Goal: Book appointment/travel/reservation

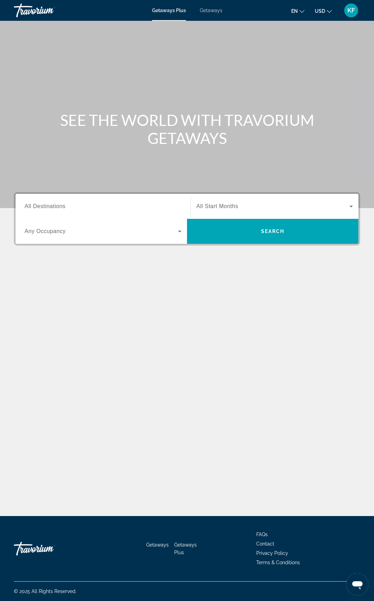
click at [129, 208] on input "Destination All Destinations" at bounding box center [103, 206] width 157 height 8
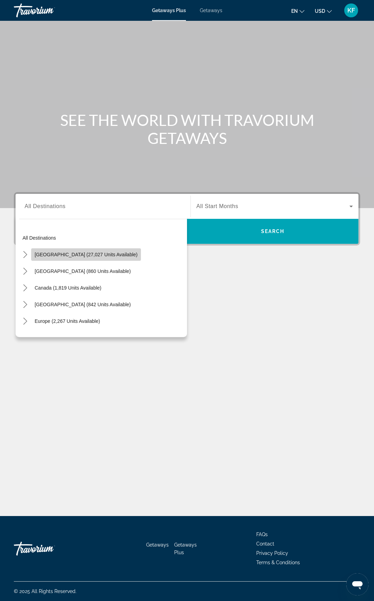
click at [87, 250] on span "Select destination: United States (27,027 units available)" at bounding box center [86, 254] width 110 height 17
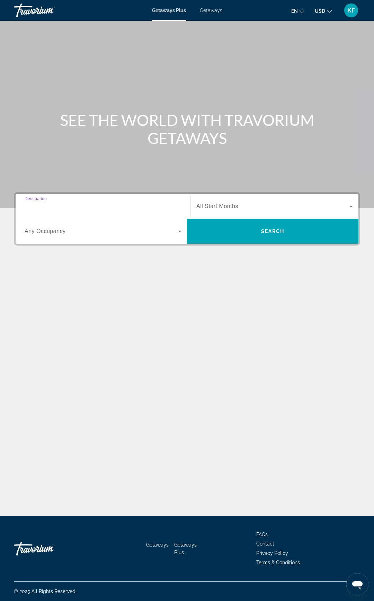
type input "**********"
click at [270, 200] on div "Search widget" at bounding box center [275, 206] width 157 height 19
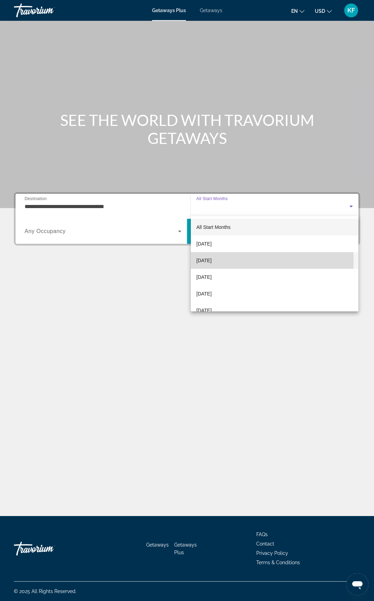
click at [212, 260] on span "[DATE]" at bounding box center [204, 260] width 15 height 8
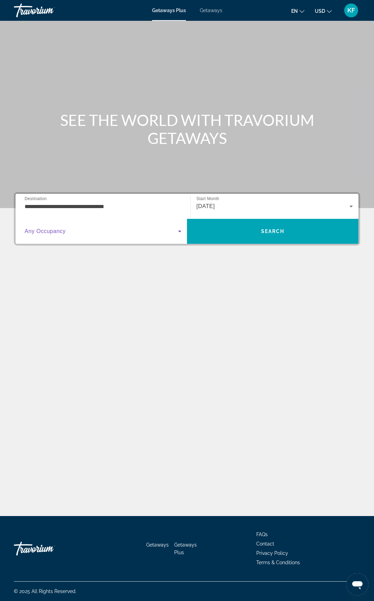
click at [80, 227] on span "Search widget" at bounding box center [102, 231] width 154 height 8
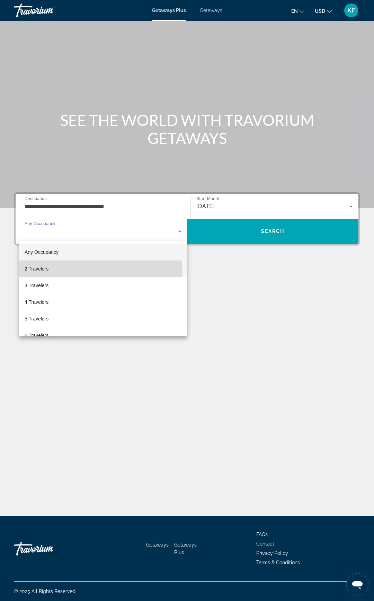
click at [53, 268] on mat-option "2 Travelers" at bounding box center [103, 268] width 168 height 17
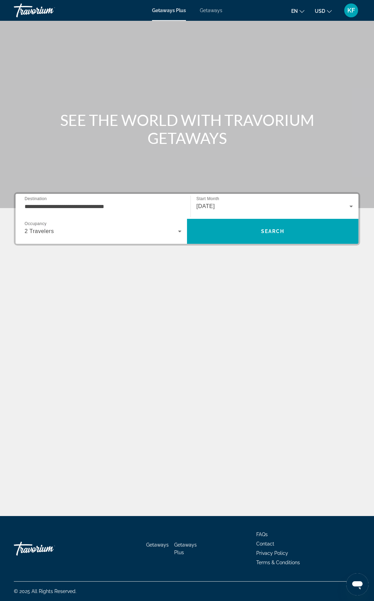
click at [293, 268] on div "Main content" at bounding box center [187, 289] width 347 height 52
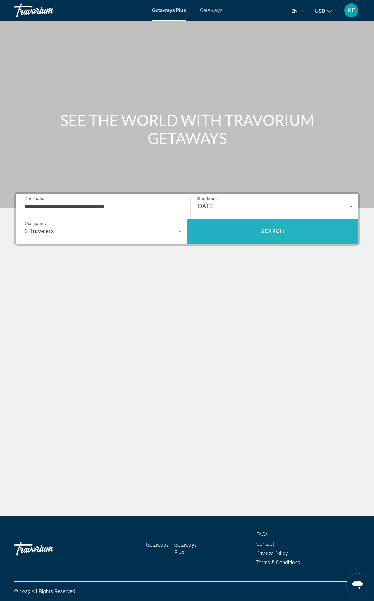
click at [296, 232] on span "Search" at bounding box center [273, 231] width 172 height 17
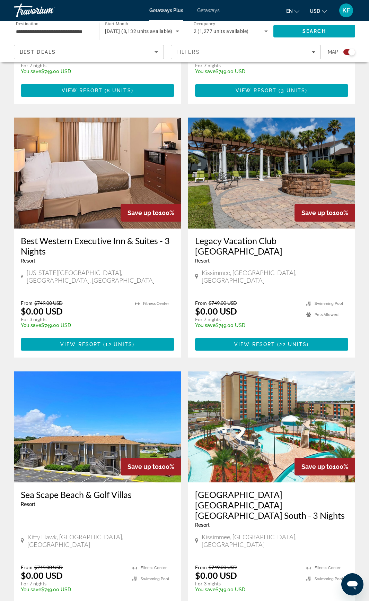
scroll to position [659, 0]
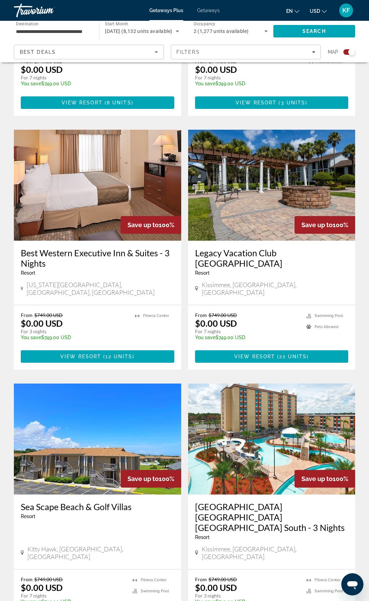
drag, startPoint x: 224, startPoint y: 163, endPoint x: 249, endPoint y: 129, distance: 42.4
click at [249, 130] on img "Main content" at bounding box center [271, 185] width 167 height 111
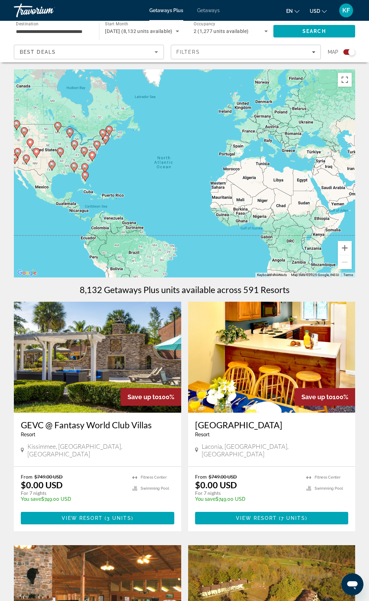
click at [156, 51] on icon "Sort by" at bounding box center [156, 52] width 8 height 8
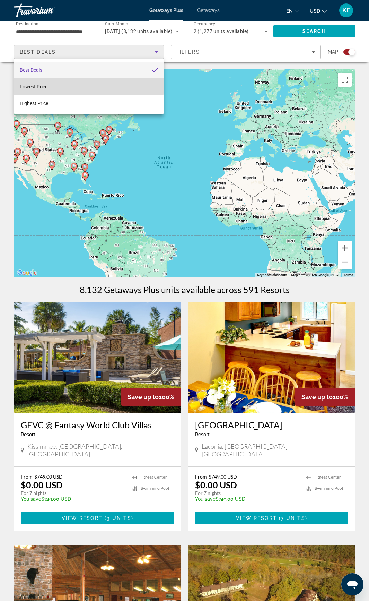
click at [49, 85] on mat-option "Lowest Price" at bounding box center [88, 86] width 149 height 17
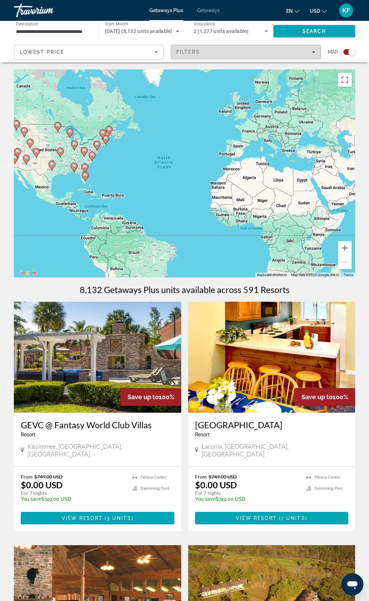
click at [279, 55] on span "Filters" at bounding box center [245, 52] width 149 height 17
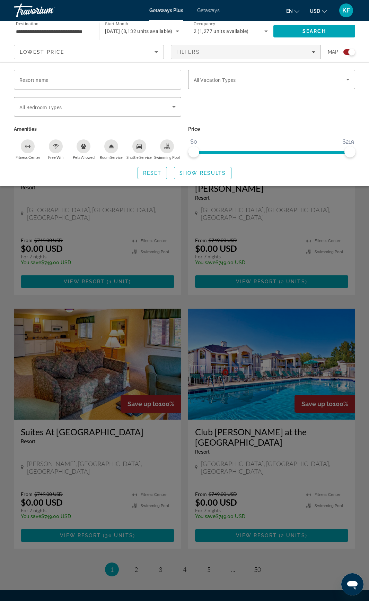
scroll to position [1259, 0]
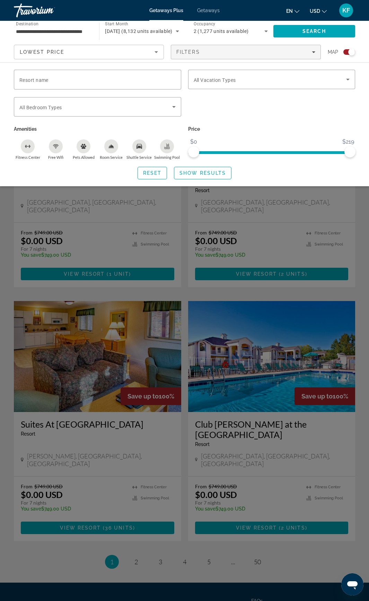
drag, startPoint x: 134, startPoint y: 490, endPoint x: 29, endPoint y: 145, distance: 360.3
click at [29, 145] on icon "Fitness Center" at bounding box center [29, 146] width 1 height 3
click at [167, 145] on icon "Swimming Pool" at bounding box center [167, 147] width 6 height 6
drag, startPoint x: 167, startPoint y: 149, endPoint x: 119, endPoint y: 119, distance: 56.5
click at [119, 119] on div "Search widget" at bounding box center [97, 120] width 167 height 8
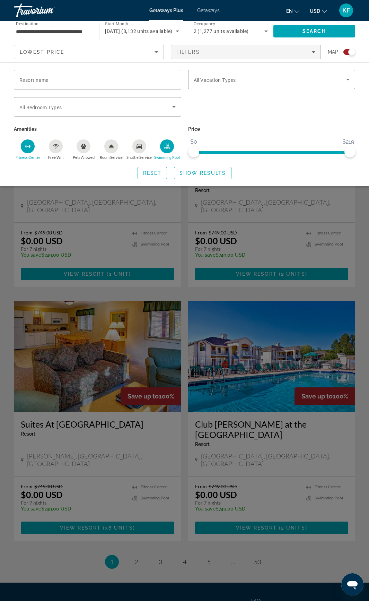
click at [109, 148] on icon "Room Service" at bounding box center [111, 147] width 6 height 6
click at [53, 146] on icon "Free Wifi" at bounding box center [56, 147] width 6 height 6
click at [322, 29] on span "Search" at bounding box center [315, 31] width 24 height 6
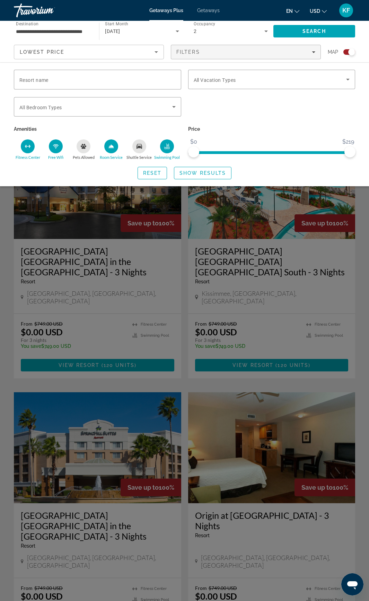
scroll to position [208, 0]
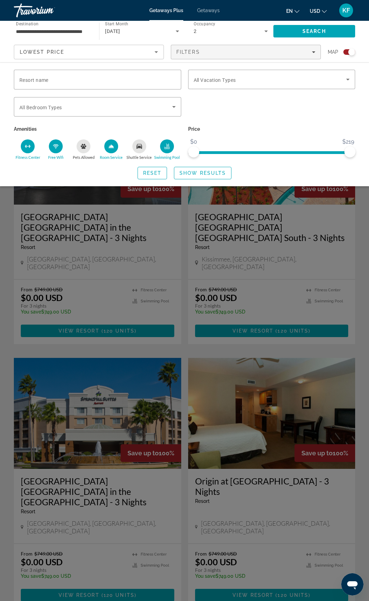
click at [250, 268] on div "Search widget" at bounding box center [184, 352] width 369 height 497
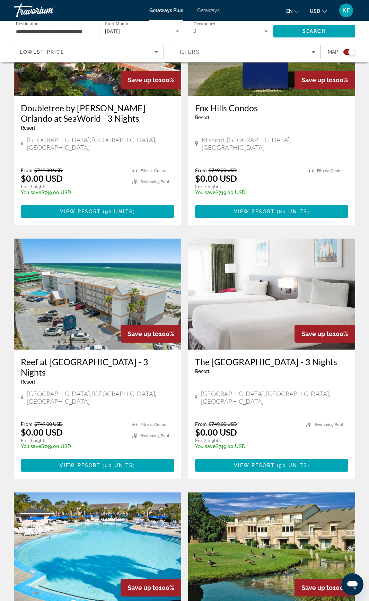
scroll to position [1301, 0]
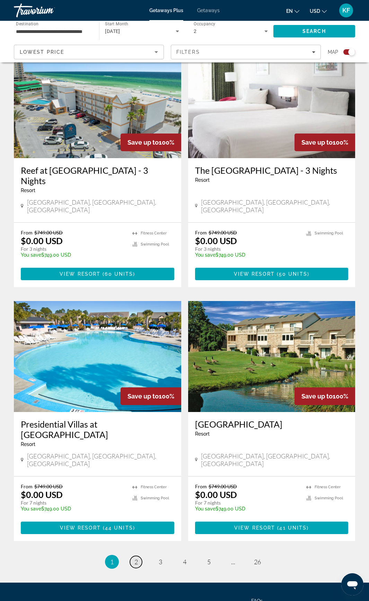
click at [138, 558] on span "2" at bounding box center [135, 562] width 3 height 8
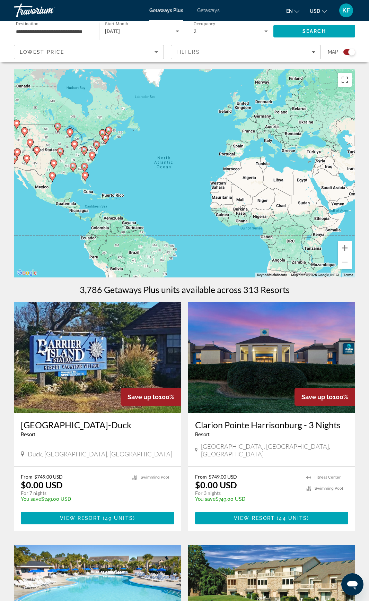
click at [259, 360] on img "Main content" at bounding box center [271, 357] width 167 height 111
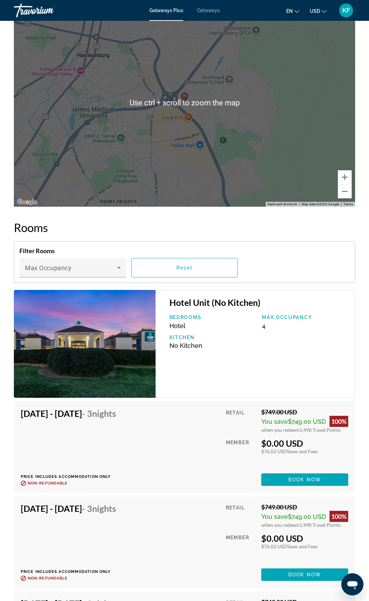
scroll to position [971, 0]
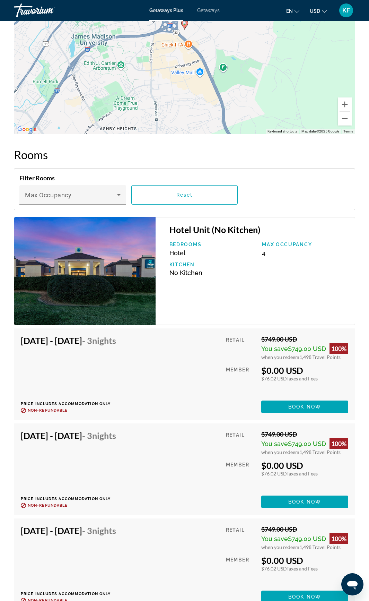
click at [118, 301] on img "Main content" at bounding box center [85, 271] width 142 height 108
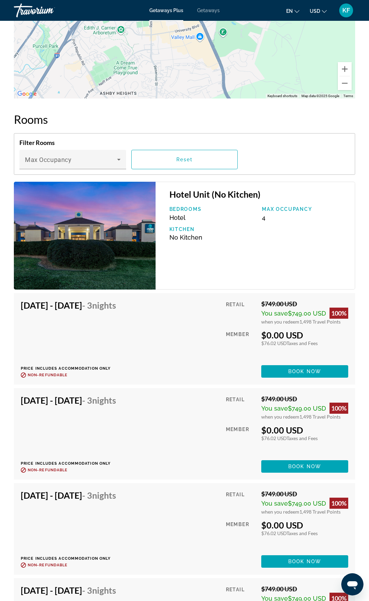
scroll to position [1005, 0]
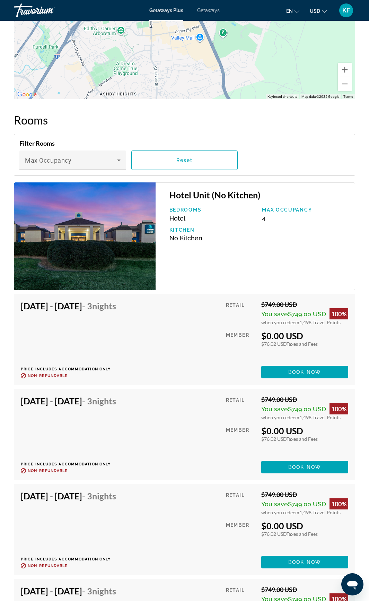
click at [96, 233] on img "Main content" at bounding box center [85, 236] width 142 height 108
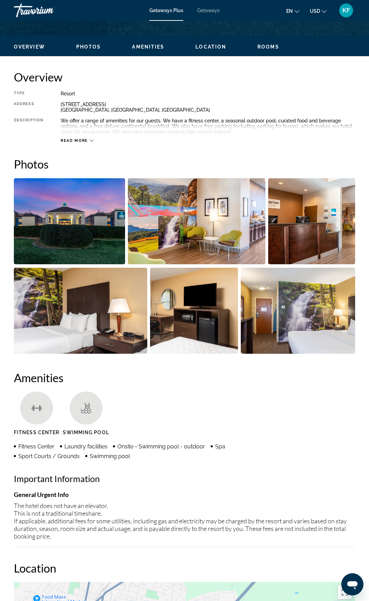
scroll to position [312, 0]
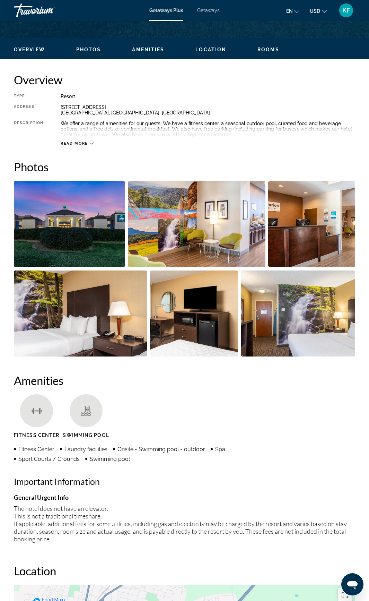
click at [78, 220] on img "Open full-screen image slider" at bounding box center [69, 224] width 111 height 86
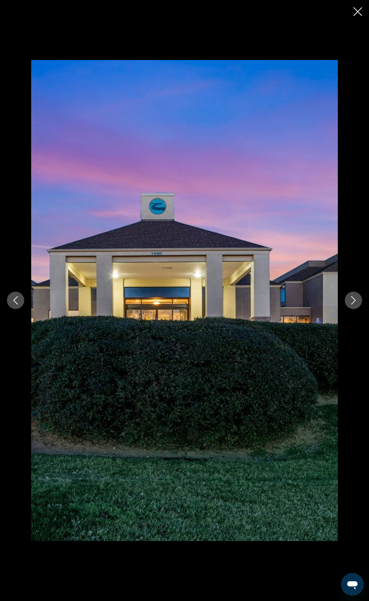
click at [351, 303] on icon "Next image" at bounding box center [353, 300] width 8 height 8
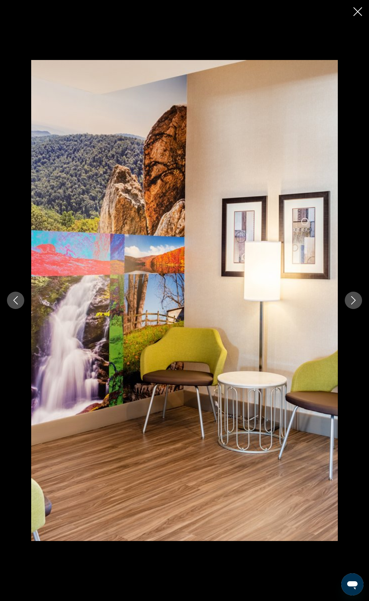
click at [349, 306] on button "Next image" at bounding box center [353, 300] width 17 height 17
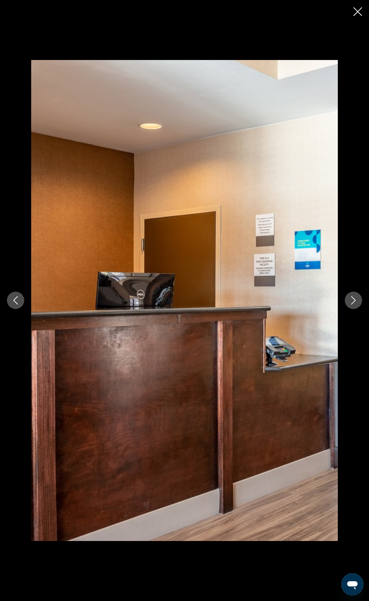
click at [349, 306] on button "Next image" at bounding box center [353, 300] width 17 height 17
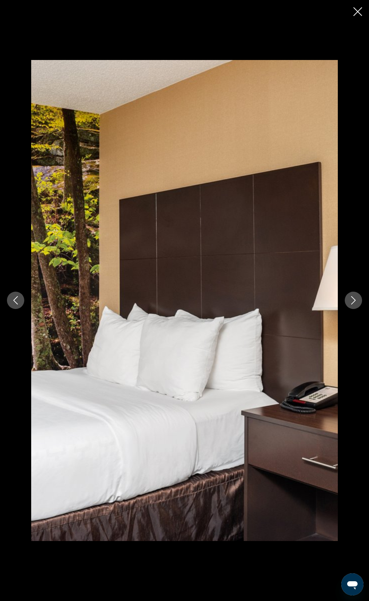
click at [349, 311] on div "prev next" at bounding box center [184, 300] width 369 height 480
click at [350, 306] on button "Next image" at bounding box center [353, 300] width 17 height 17
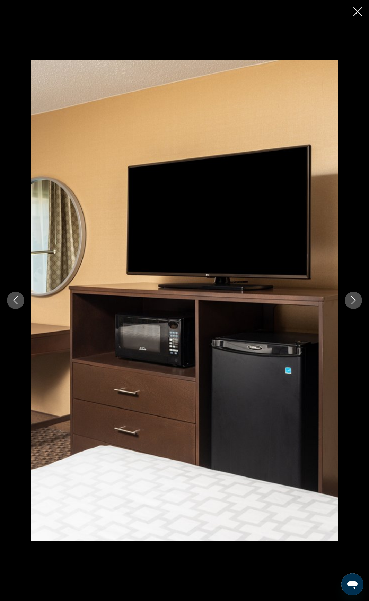
click at [351, 302] on icon "Next image" at bounding box center [353, 300] width 8 height 8
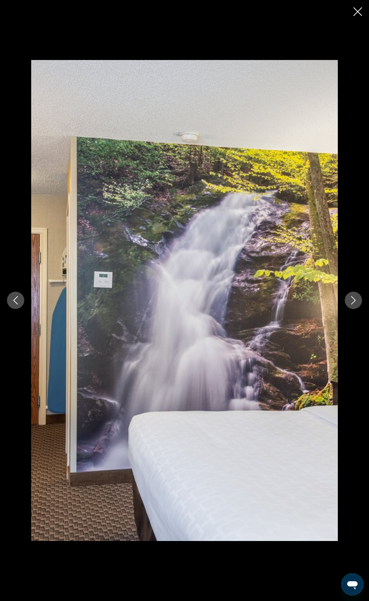
click at [351, 303] on icon "Next image" at bounding box center [353, 300] width 8 height 8
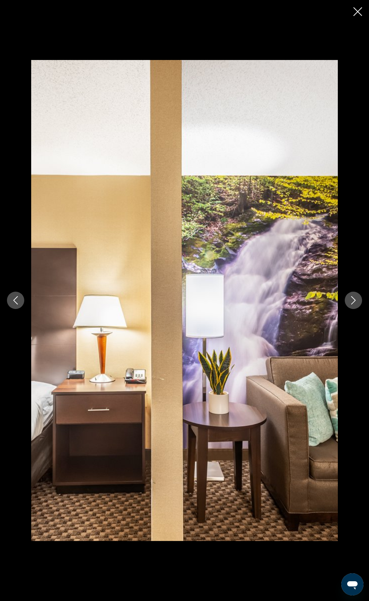
click at [351, 305] on button "Next image" at bounding box center [353, 300] width 17 height 17
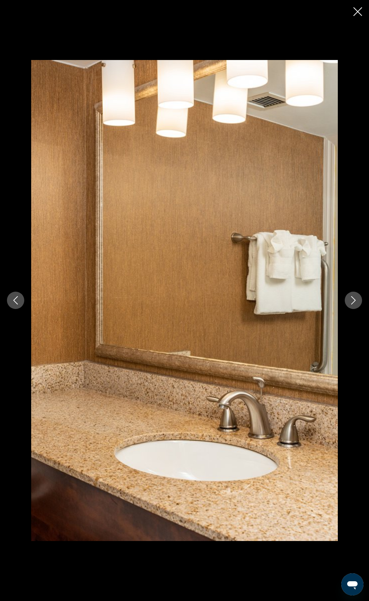
click at [351, 305] on button "Next image" at bounding box center [353, 300] width 17 height 17
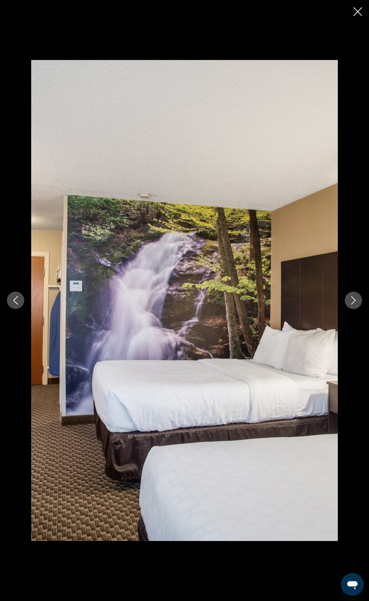
click at [351, 305] on button "Next image" at bounding box center [353, 300] width 17 height 17
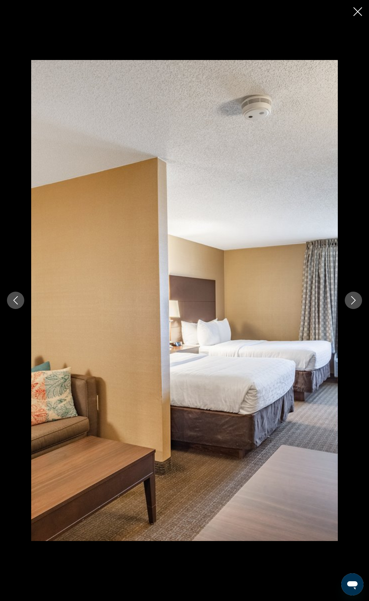
click at [351, 305] on button "Next image" at bounding box center [353, 300] width 17 height 17
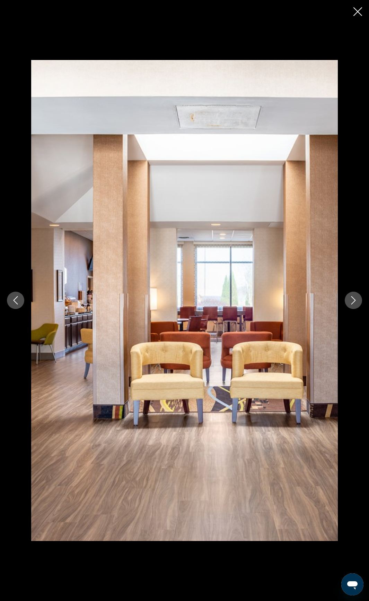
click at [352, 296] on button "Next image" at bounding box center [353, 300] width 17 height 17
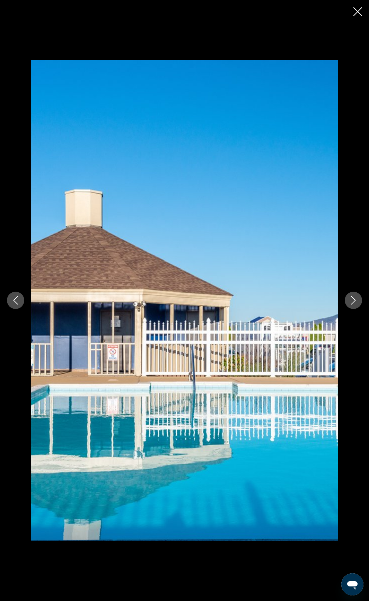
click at [354, 298] on icon "Next image" at bounding box center [353, 300] width 8 height 8
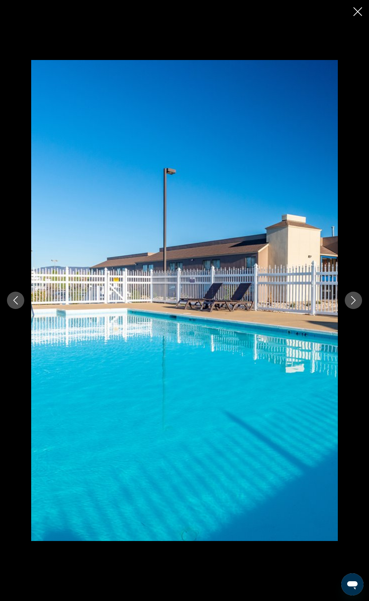
click at [353, 296] on icon "Next image" at bounding box center [353, 300] width 8 height 8
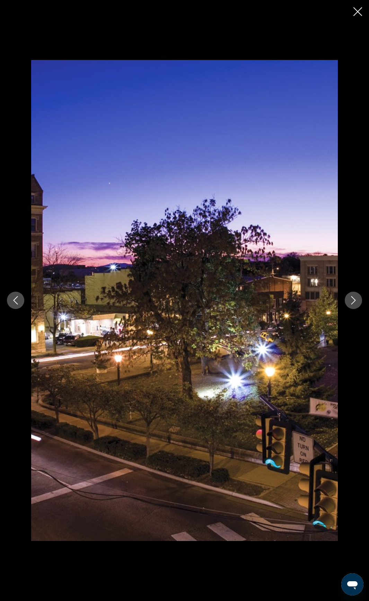
click at [353, 294] on button "Next image" at bounding box center [353, 300] width 17 height 17
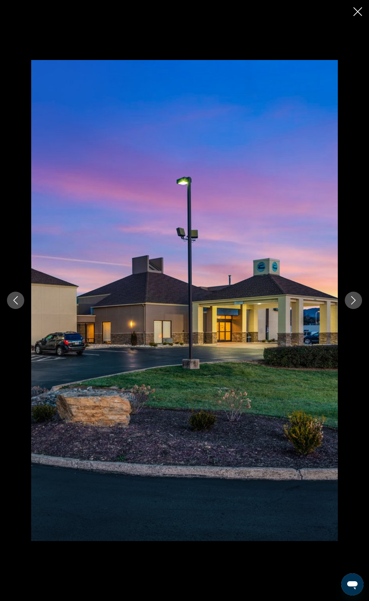
click at [350, 285] on div "prev next" at bounding box center [184, 300] width 369 height 480
click at [353, 295] on button "Next image" at bounding box center [353, 300] width 17 height 17
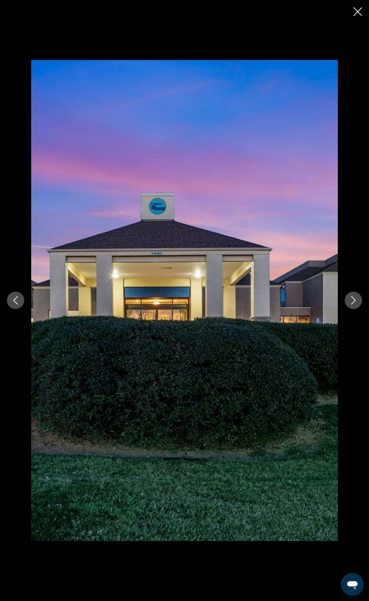
click at [353, 295] on button "Next image" at bounding box center [353, 300] width 17 height 17
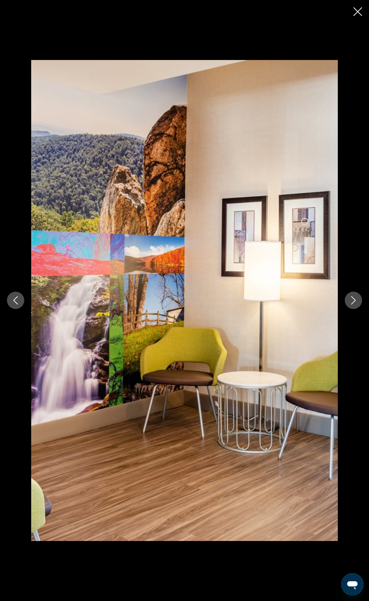
click at [353, 295] on button "Next image" at bounding box center [353, 300] width 17 height 17
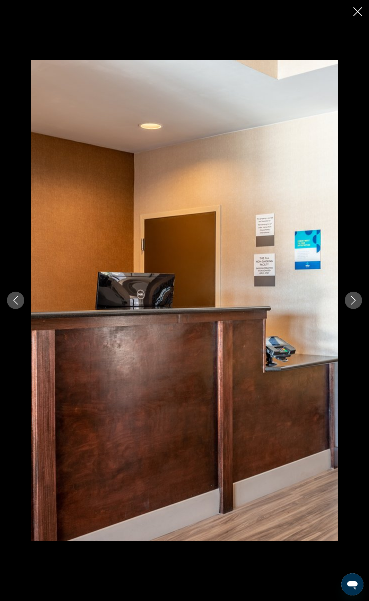
click at [353, 292] on button "Next image" at bounding box center [353, 300] width 17 height 17
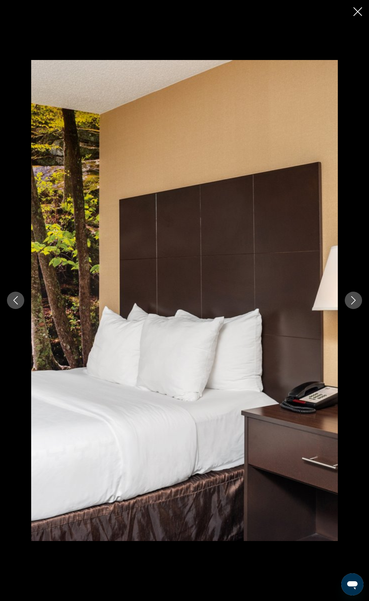
click at [358, 16] on button "Close slideshow" at bounding box center [358, 12] width 9 height 11
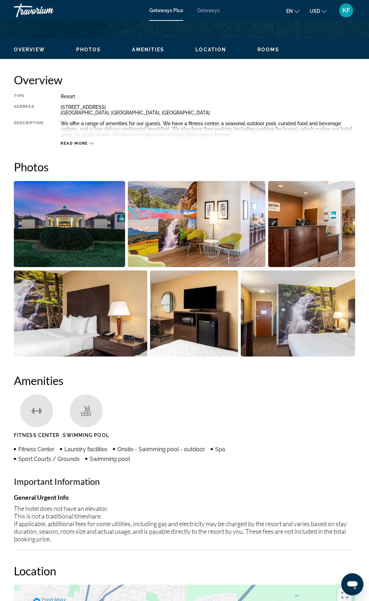
drag, startPoint x: 358, startPoint y: 16, endPoint x: 136, endPoint y: 82, distance: 231.4
click at [136, 81] on h2 "Overview" at bounding box center [184, 80] width 341 height 14
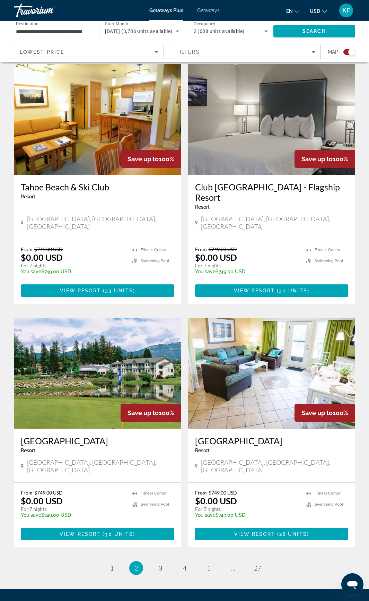
scroll to position [1248, 0]
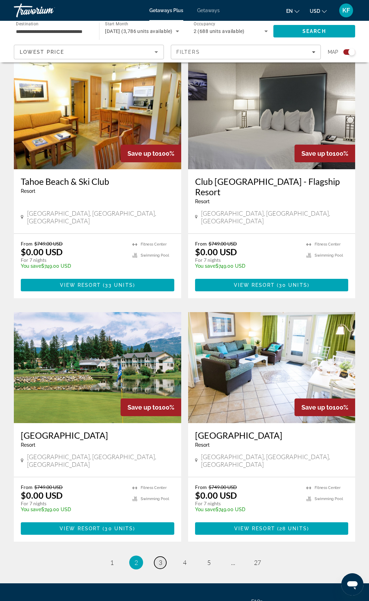
click at [162, 558] on span "3" at bounding box center [160, 562] width 3 height 8
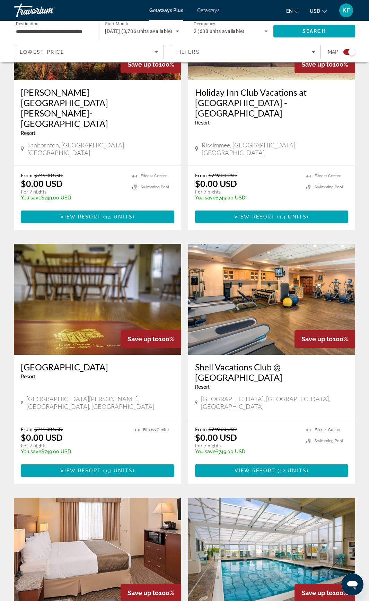
scroll to position [1144, 0]
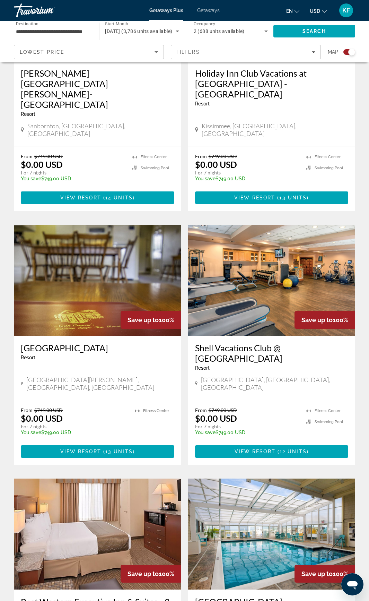
click at [269, 478] on img "Main content" at bounding box center [271, 533] width 167 height 111
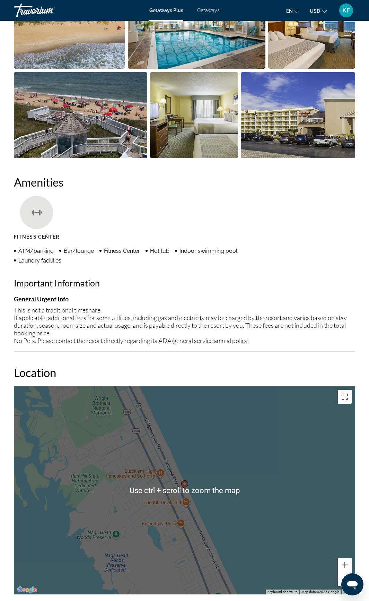
scroll to position [486, 0]
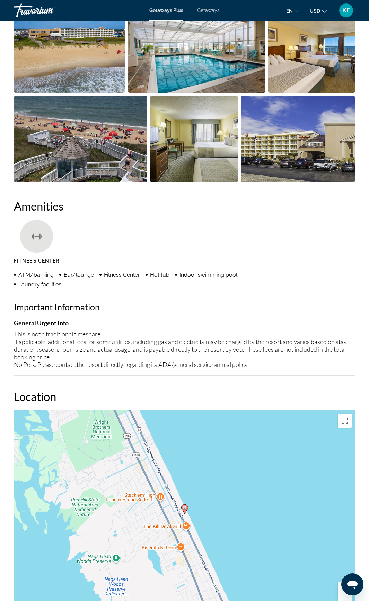
click at [81, 50] on img "Open full-screen image slider" at bounding box center [69, 50] width 111 height 86
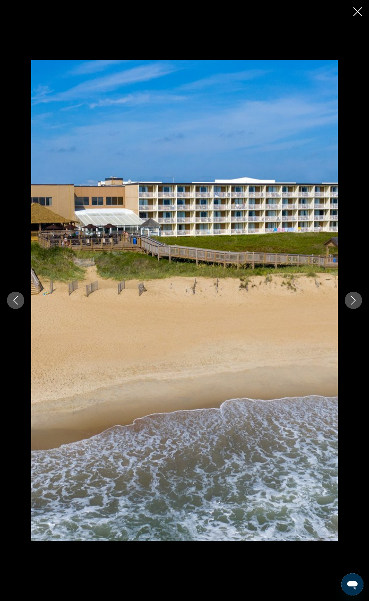
click at [356, 298] on icon "Next image" at bounding box center [353, 300] width 8 height 8
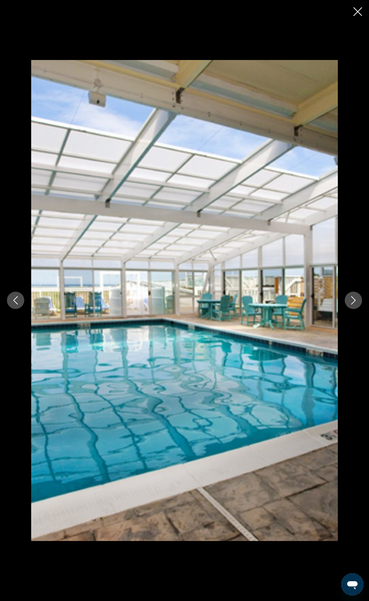
scroll to position [590, 0]
click at [352, 299] on icon "Next image" at bounding box center [353, 300] width 8 height 8
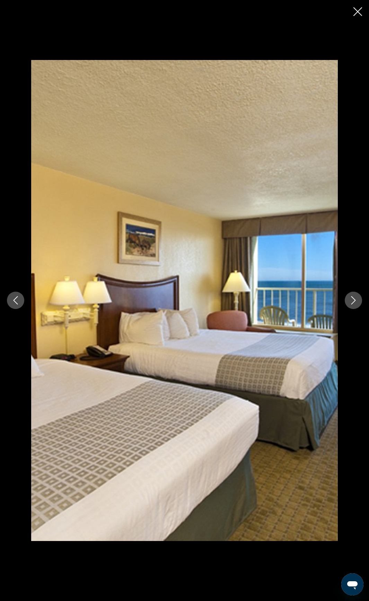
click at [353, 299] on icon "Next image" at bounding box center [353, 300] width 8 height 8
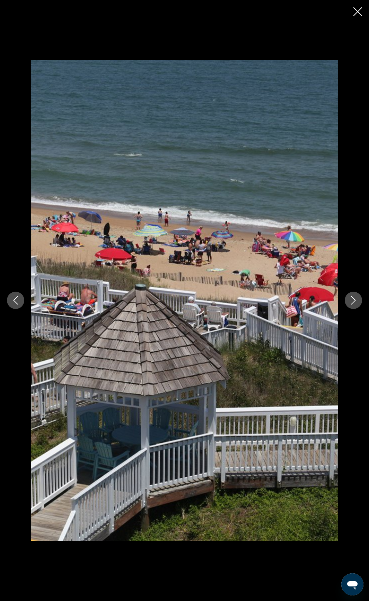
click at [353, 299] on icon "Next image" at bounding box center [353, 300] width 8 height 8
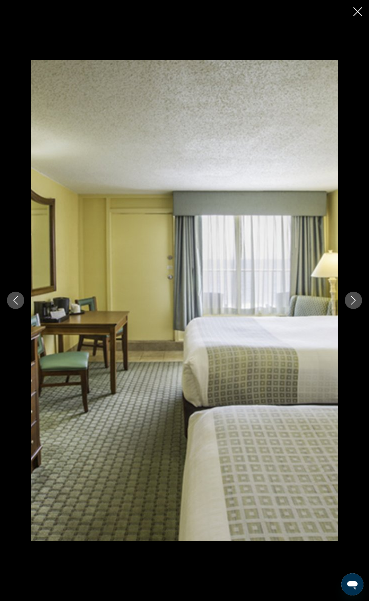
click at [353, 300] on icon "Next image" at bounding box center [353, 300] width 8 height 8
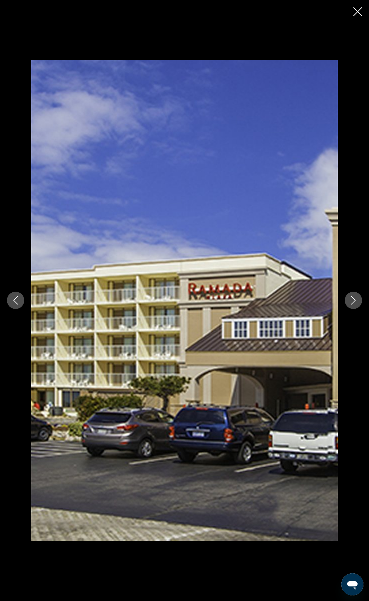
click at [353, 301] on icon "Next image" at bounding box center [353, 300] width 8 height 8
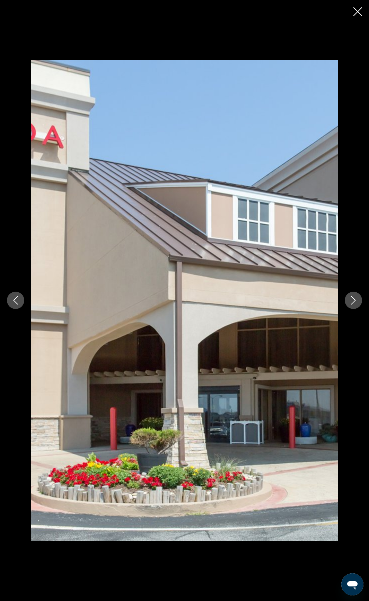
click at [353, 301] on icon "Next image" at bounding box center [353, 300] width 8 height 8
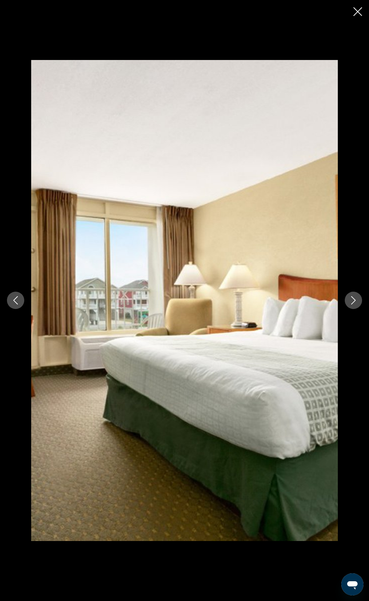
click at [352, 302] on icon "Next image" at bounding box center [353, 300] width 8 height 8
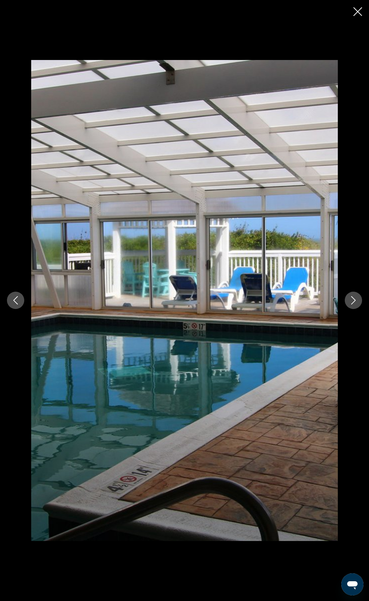
click at [353, 304] on icon "Next image" at bounding box center [353, 300] width 8 height 8
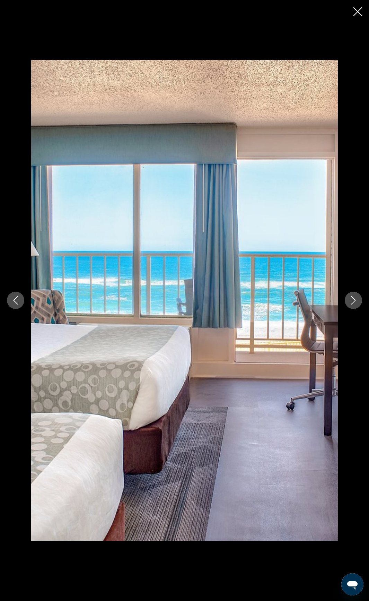
click at [353, 304] on icon "Next image" at bounding box center [353, 300] width 8 height 8
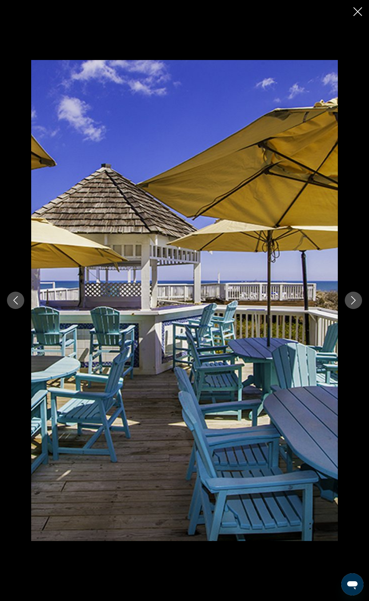
click at [353, 304] on icon "Next image" at bounding box center [353, 300] width 8 height 8
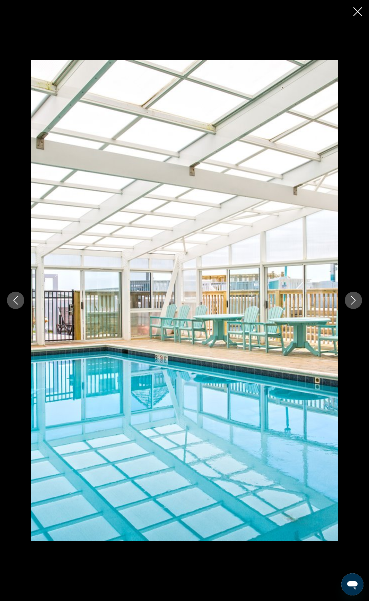
click at [353, 304] on icon "Next image" at bounding box center [353, 300] width 8 height 8
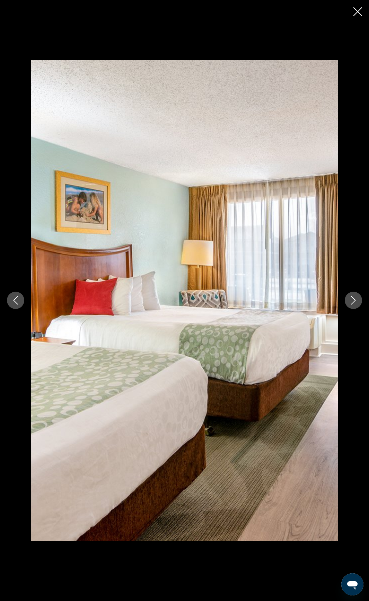
click at [353, 304] on icon "Next image" at bounding box center [353, 300] width 8 height 8
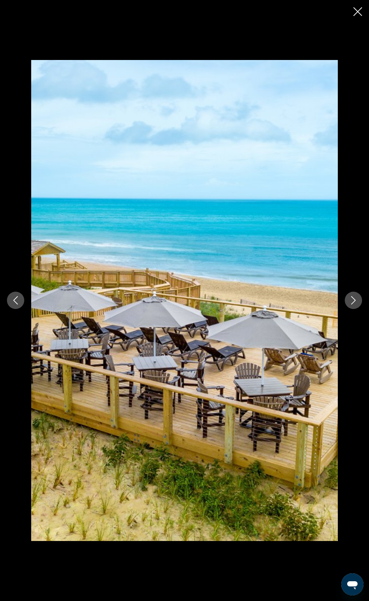
click at [353, 304] on icon "Next image" at bounding box center [353, 300] width 8 height 8
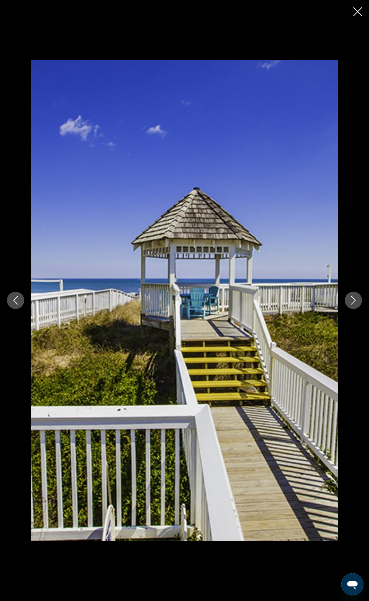
click at [353, 304] on icon "Next image" at bounding box center [353, 300] width 8 height 8
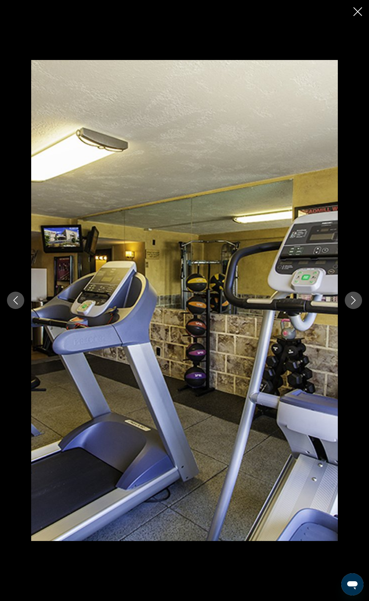
click at [353, 304] on icon "Next image" at bounding box center [353, 300] width 8 height 8
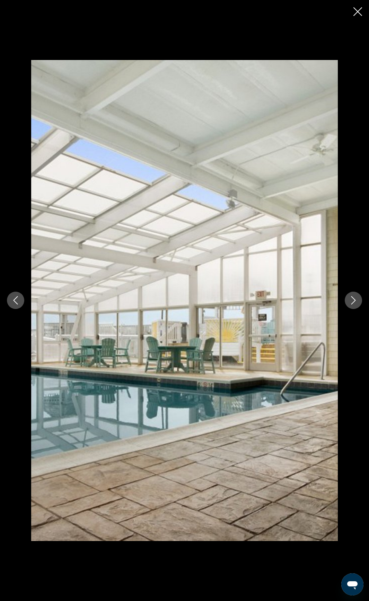
click at [353, 304] on icon "Next image" at bounding box center [353, 300] width 8 height 8
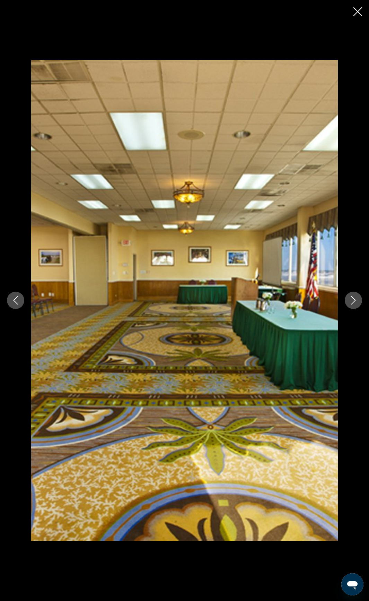
click at [353, 304] on icon "Next image" at bounding box center [353, 300] width 8 height 8
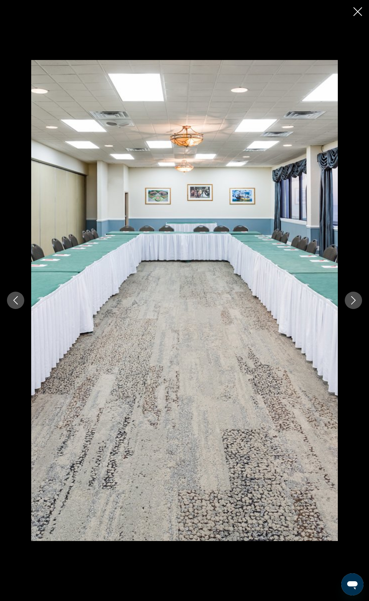
click at [355, 303] on icon "Next image" at bounding box center [353, 300] width 8 height 8
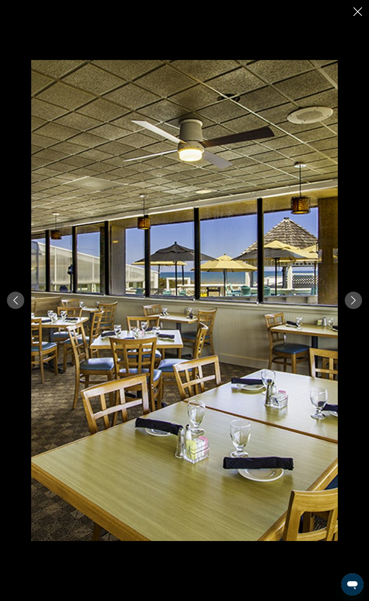
click at [355, 303] on icon "Next image" at bounding box center [353, 300] width 8 height 8
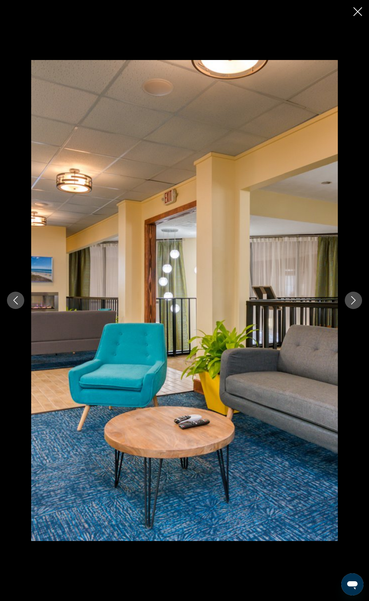
click at [355, 303] on icon "Next image" at bounding box center [353, 300] width 8 height 8
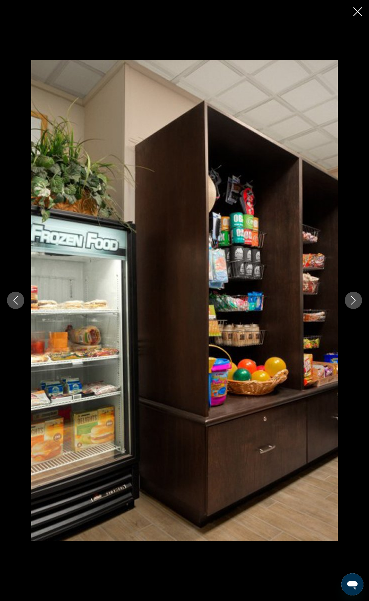
click at [355, 305] on button "Next image" at bounding box center [353, 300] width 17 height 17
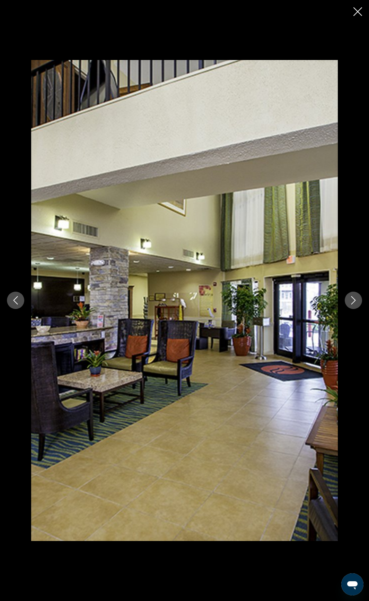
click at [354, 306] on button "Next image" at bounding box center [353, 300] width 17 height 17
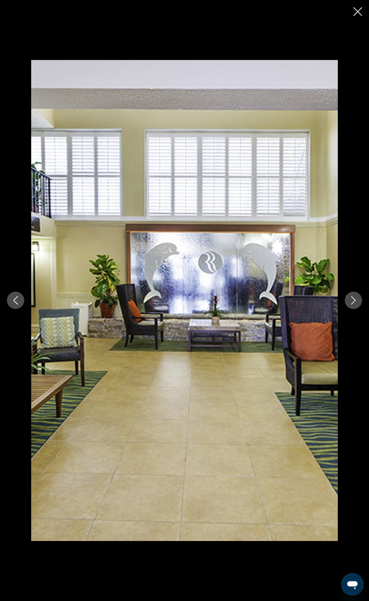
click at [354, 303] on icon "Next image" at bounding box center [353, 300] width 8 height 8
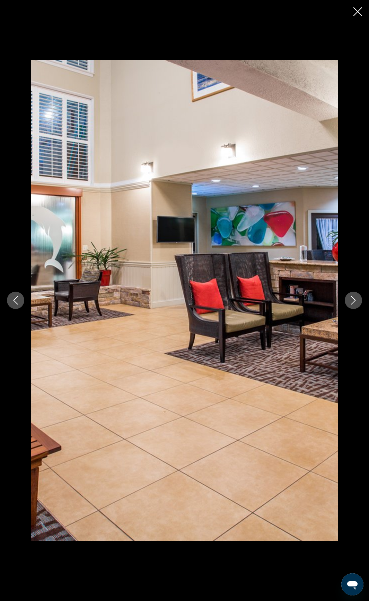
click at [354, 303] on icon "Next image" at bounding box center [353, 300] width 8 height 8
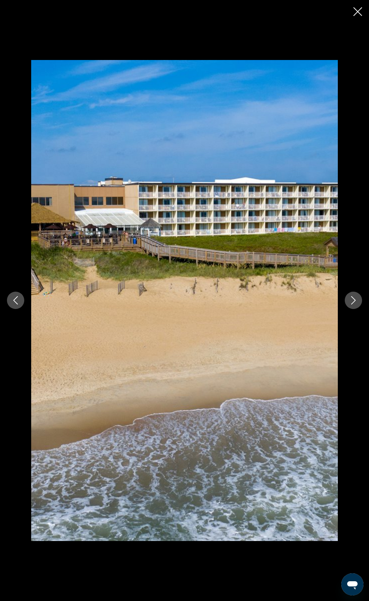
click at [355, 296] on button "Next image" at bounding box center [353, 300] width 17 height 17
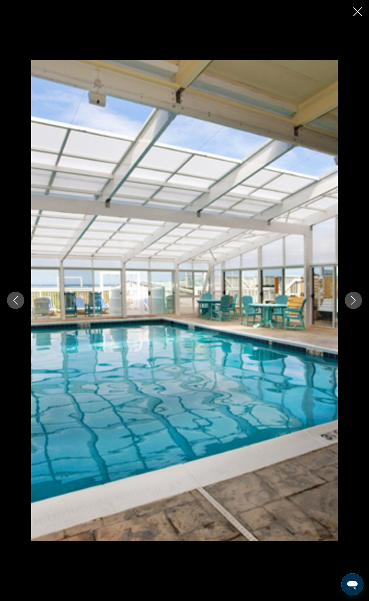
click at [355, 296] on button "Next image" at bounding box center [353, 300] width 17 height 17
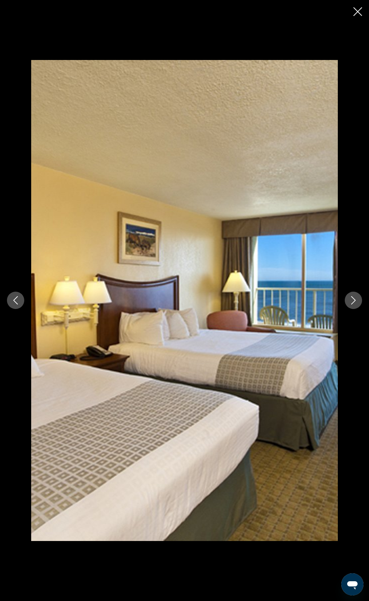
click at [360, 13] on icon "Close slideshow" at bounding box center [358, 11] width 9 height 9
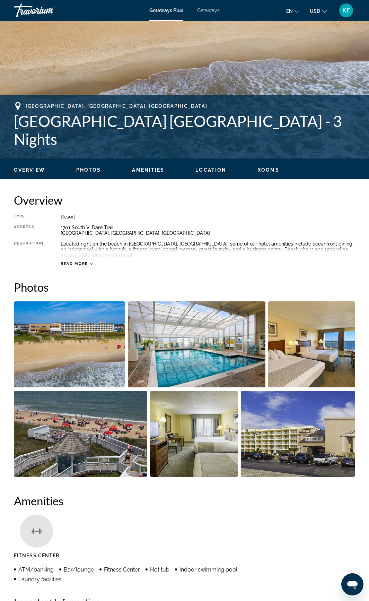
scroll to position [174, 0]
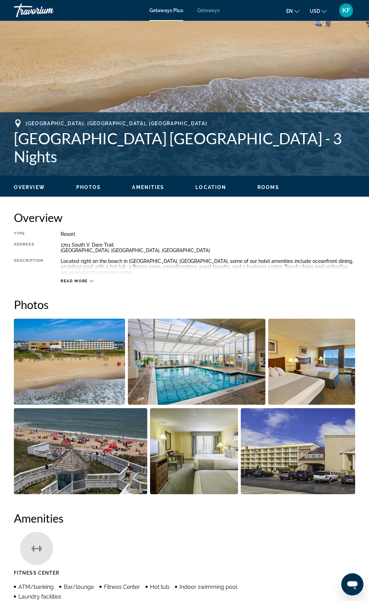
click at [90, 187] on span "Photos" at bounding box center [88, 187] width 25 height 6
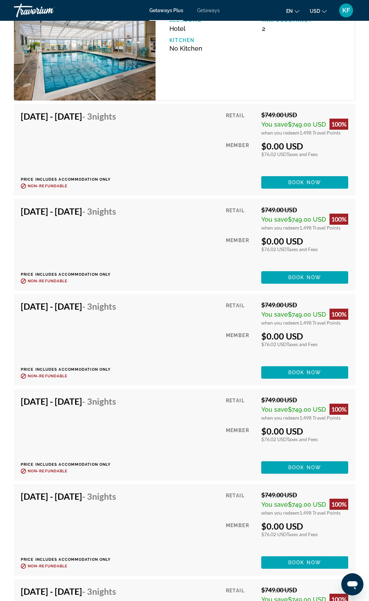
scroll to position [1145, 0]
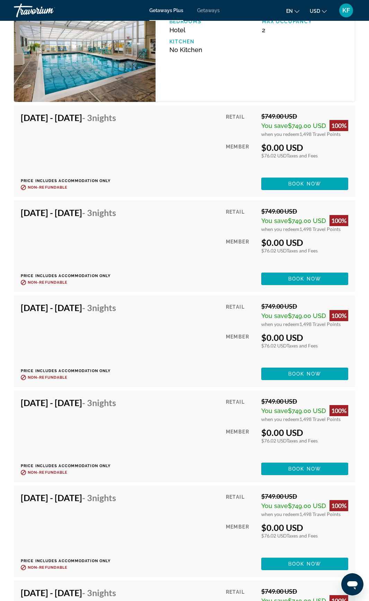
click at [208, 11] on span "Getaways" at bounding box center [208, 11] width 23 height 6
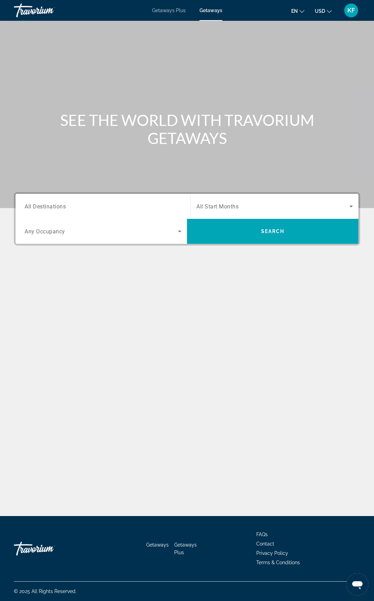
click at [181, 9] on span "Getaways Plus" at bounding box center [169, 11] width 34 height 6
